Goal: Navigation & Orientation: Find specific page/section

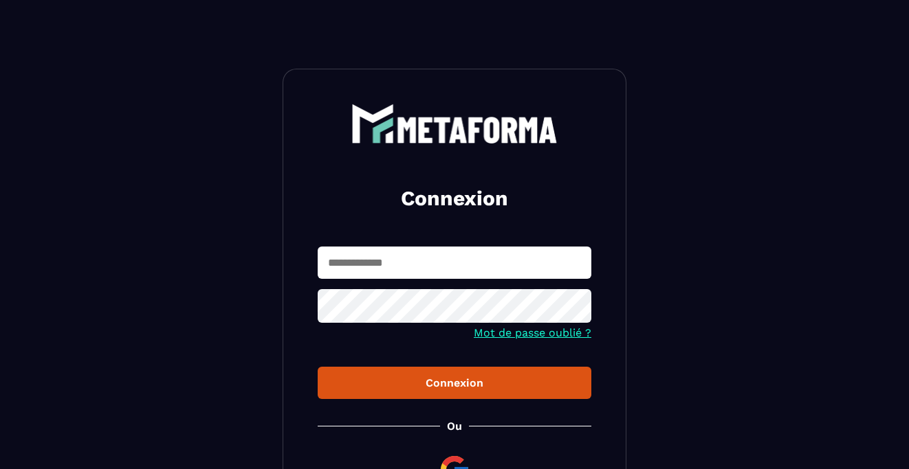
click at [381, 270] on input "text" at bounding box center [455, 263] width 274 height 32
type input "**********"
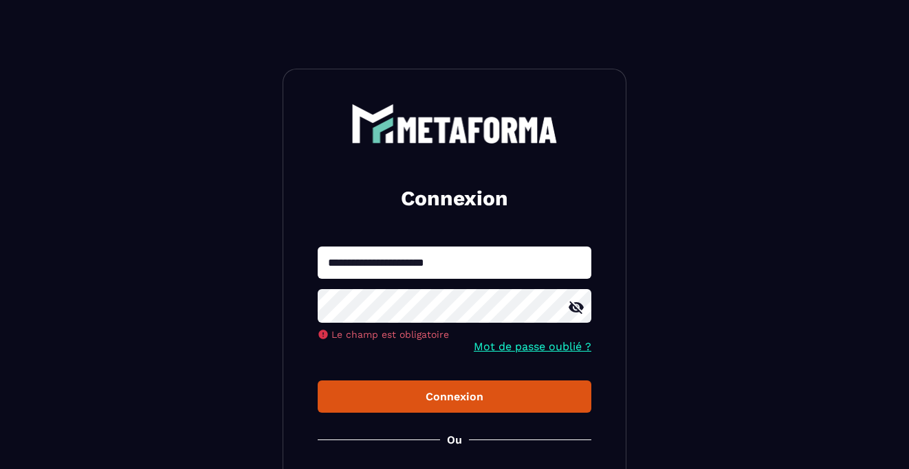
click at [408, 405] on div "**********" at bounding box center [454, 317] width 344 height 497
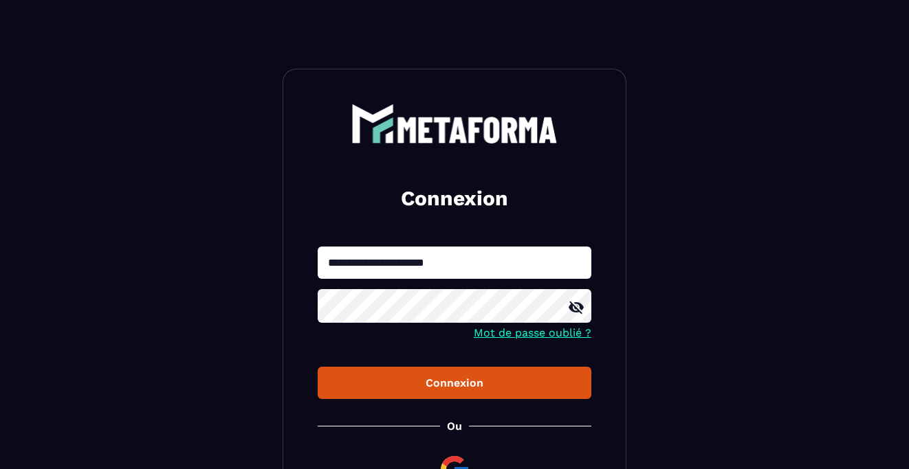
click at [480, 388] on div "Connexion" at bounding box center [455, 383] width 252 height 13
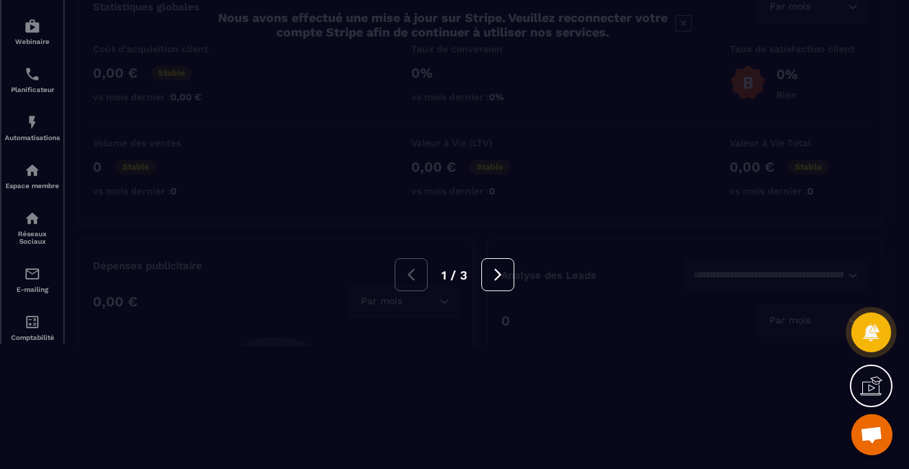
scroll to position [120, 0]
click at [38, 287] on div "1 / 3" at bounding box center [454, 278] width 909 height 33
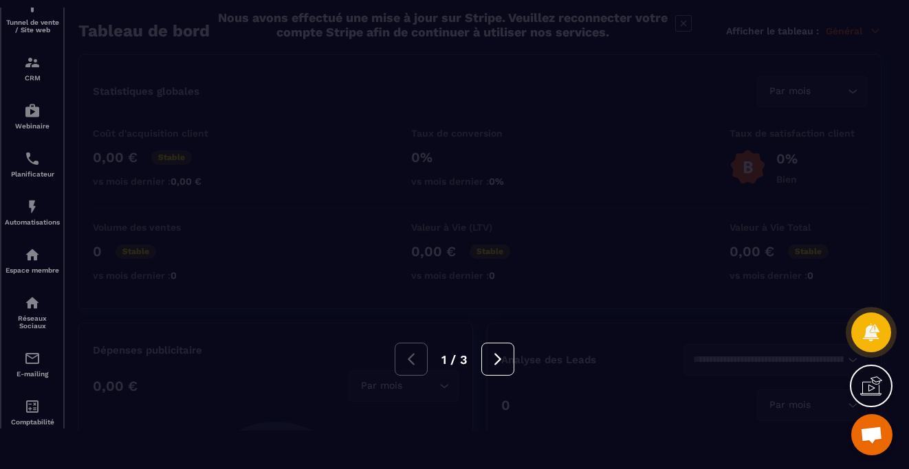
scroll to position [0, 0]
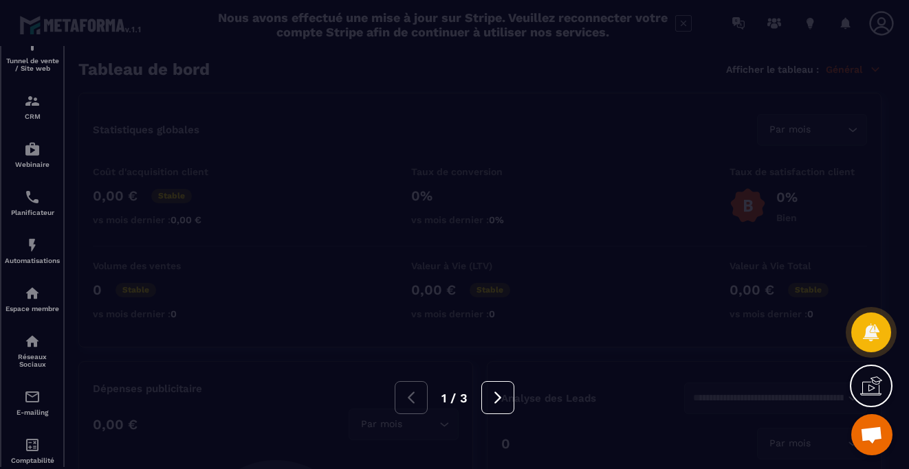
click at [30, 207] on div at bounding box center [31, 265] width 62 height 438
click at [30, 152] on div at bounding box center [31, 265] width 62 height 438
click at [844, 76] on div "Tableau de bord Afficher le tableau : Général" at bounding box center [479, 69] width 803 height 19
click at [854, 71] on p "Général" at bounding box center [853, 69] width 56 height 12
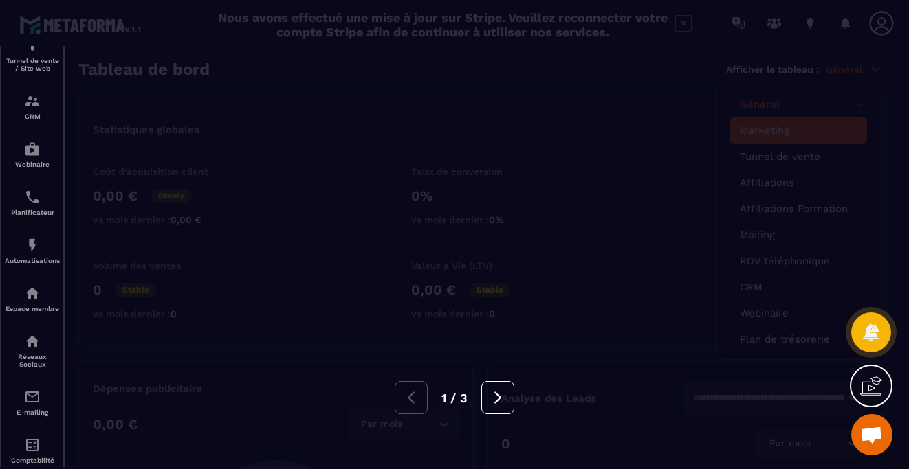
click at [766, 133] on link "Marketing" at bounding box center [797, 130] width 117 height 12
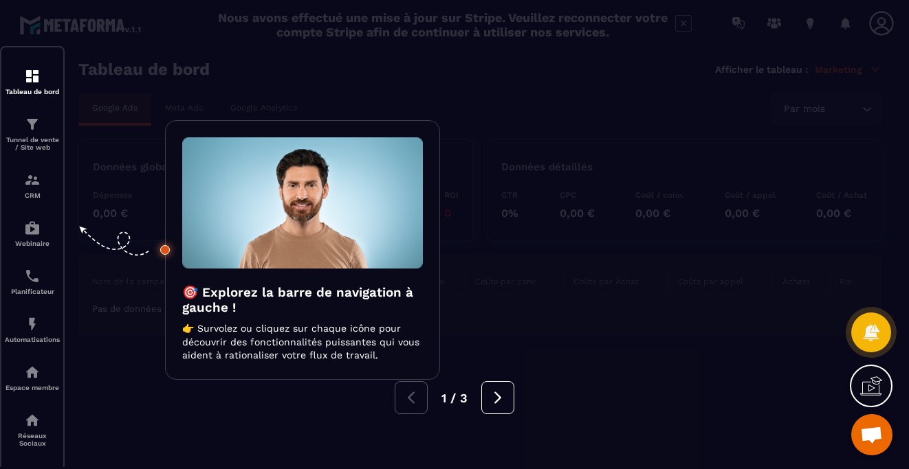
click at [38, 241] on div at bounding box center [31, 265] width 62 height 438
click at [192, 246] on img at bounding box center [302, 202] width 241 height 131
click at [162, 251] on div at bounding box center [165, 250] width 10 height 10
click at [832, 96] on div "Par mois Loading..." at bounding box center [826, 109] width 110 height 32
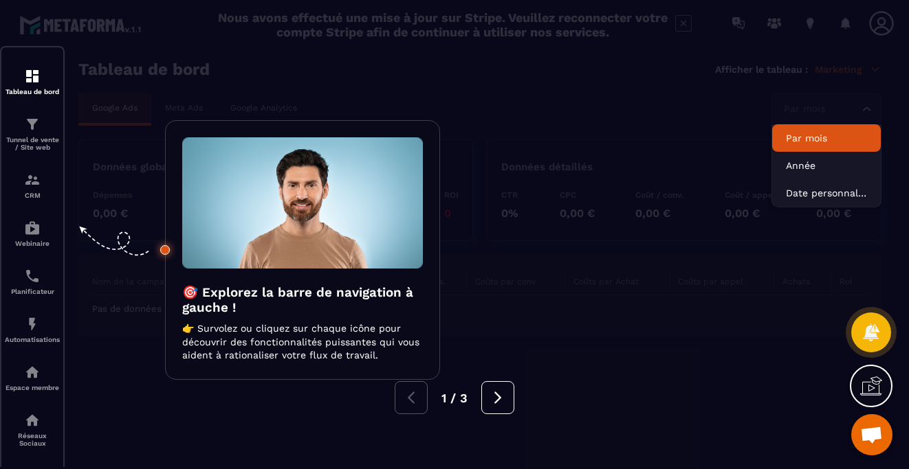
click at [841, 70] on p "Marketing" at bounding box center [847, 69] width 67 height 12
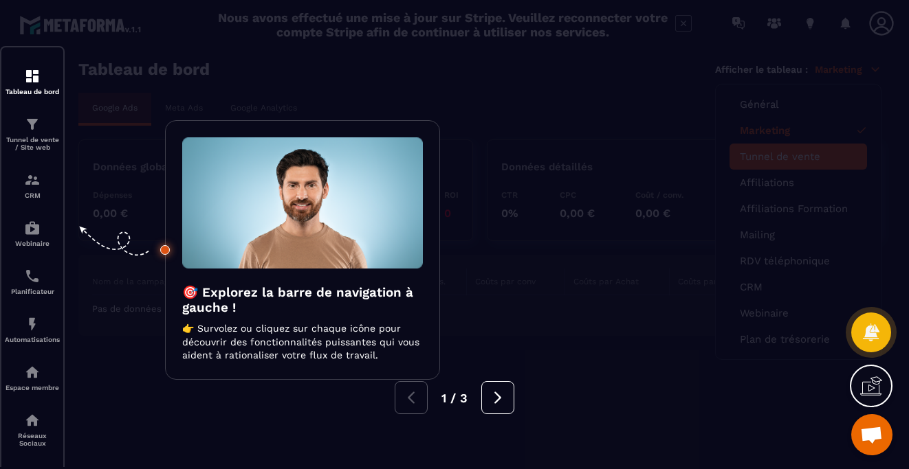
click at [801, 164] on li "Tunnel de vente" at bounding box center [797, 157] width 137 height 26
click at [801, 166] on li "Tunnel de vente" at bounding box center [797, 157] width 137 height 26
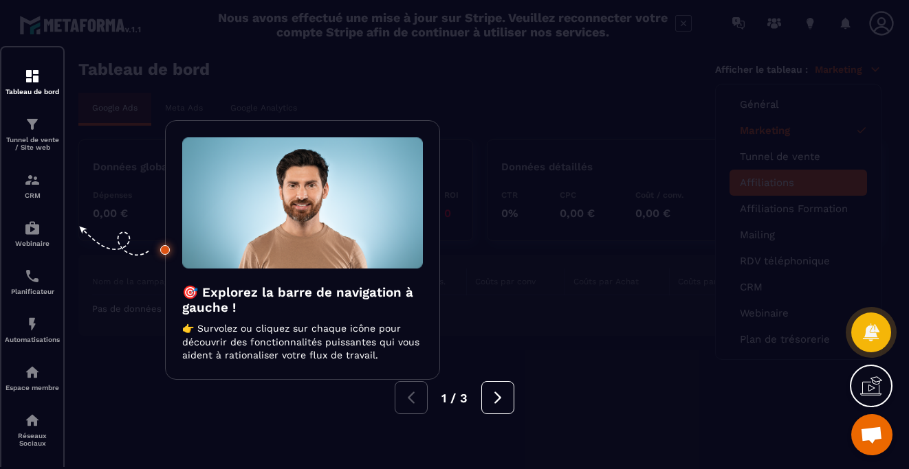
click at [789, 185] on link "Affiliations" at bounding box center [797, 183] width 117 height 12
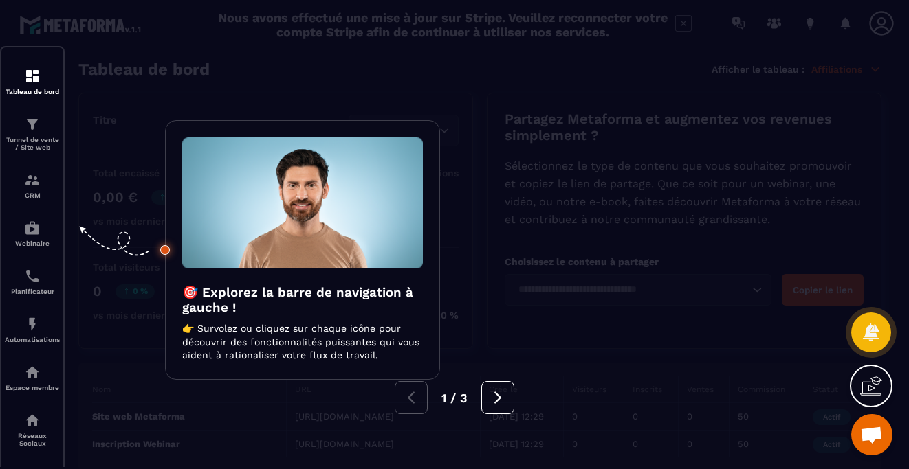
click at [831, 69] on p "Affiliations" at bounding box center [846, 69] width 70 height 12
click at [493, 405] on icon at bounding box center [497, 397] width 15 height 15
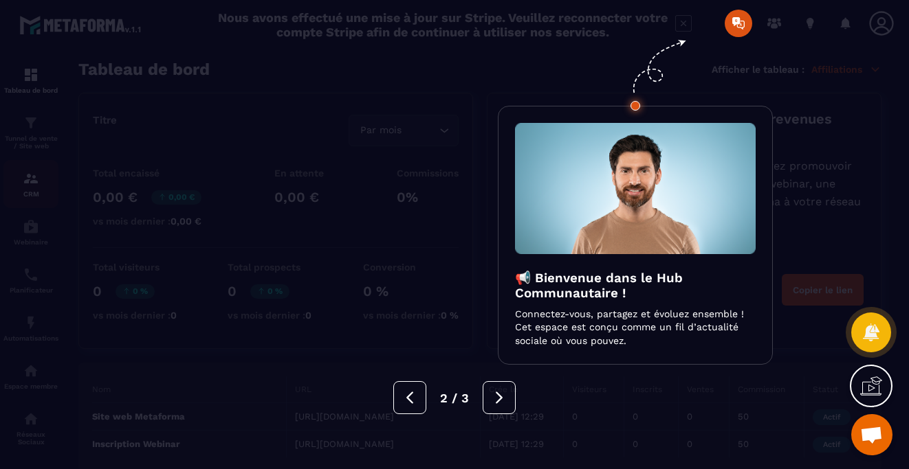
click at [40, 193] on p "CRM" at bounding box center [30, 194] width 55 height 8
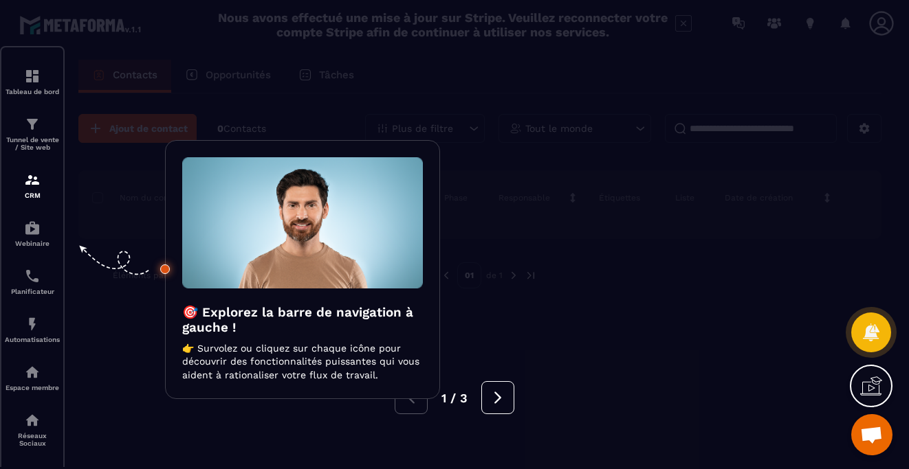
click at [40, 193] on div at bounding box center [31, 277] width 62 height 463
click at [41, 138] on div at bounding box center [31, 277] width 62 height 463
click at [241, 75] on p "Opportunités" at bounding box center [237, 75] width 65 height 12
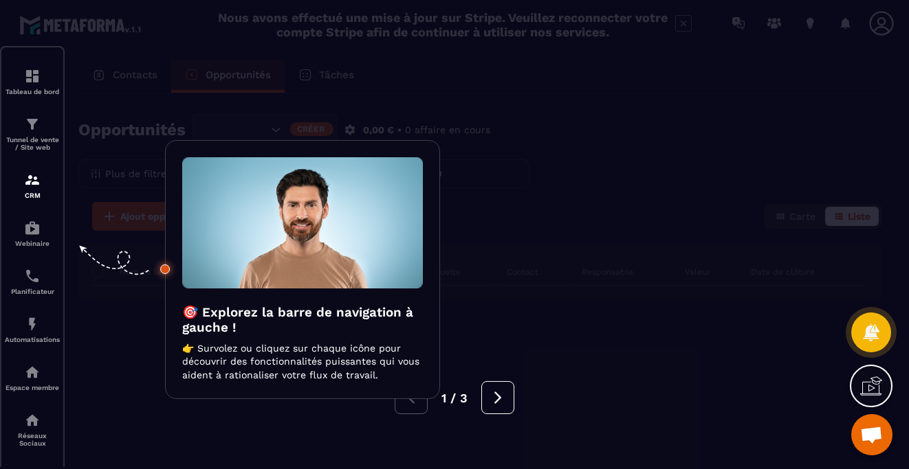
click at [335, 76] on p "Tâches" at bounding box center [336, 75] width 35 height 12
